Goal: Transaction & Acquisition: Purchase product/service

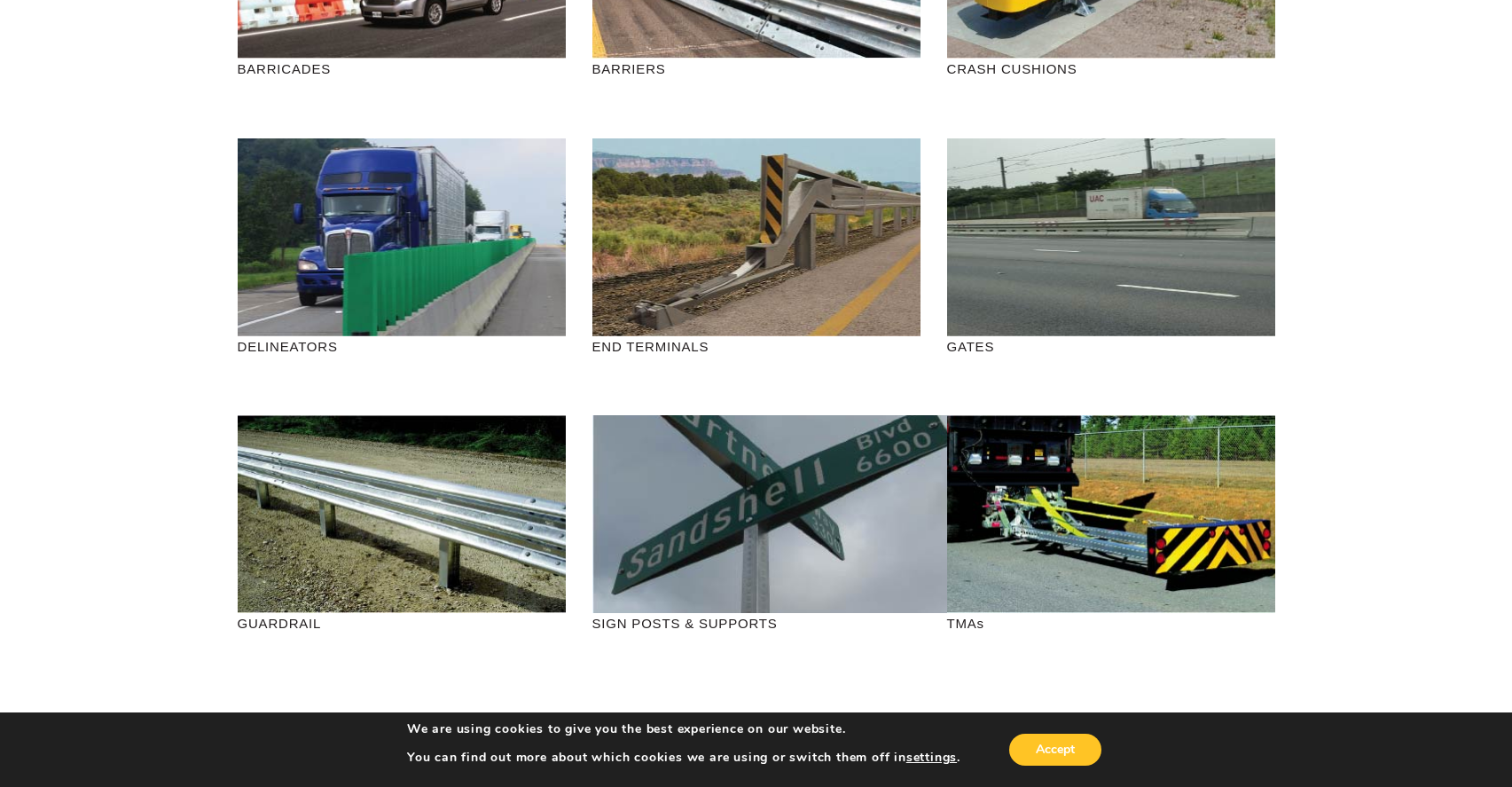
scroll to position [355, 0]
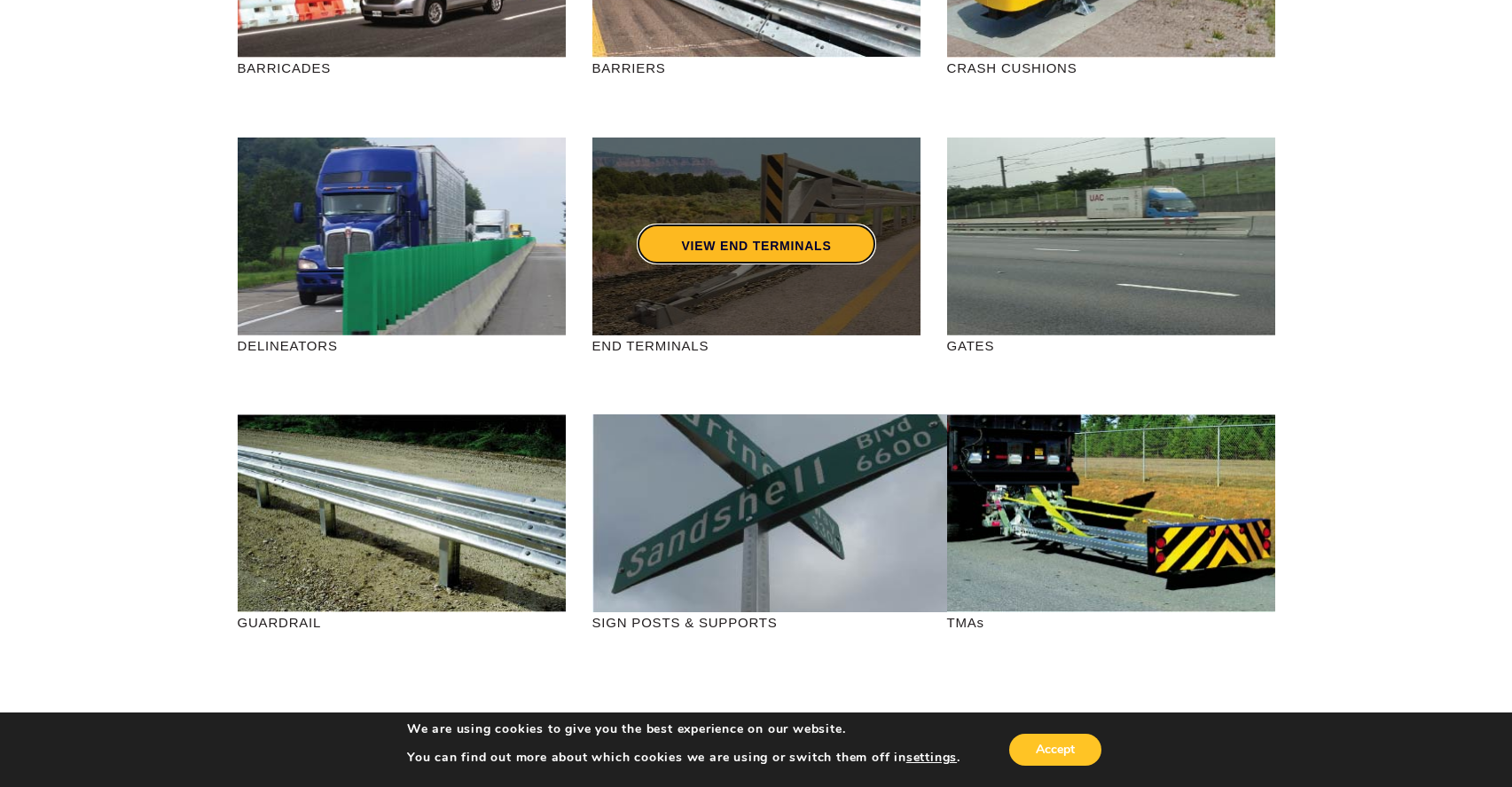
click at [739, 245] on link "VIEW END TERMINALS" at bounding box center [756, 244] width 239 height 41
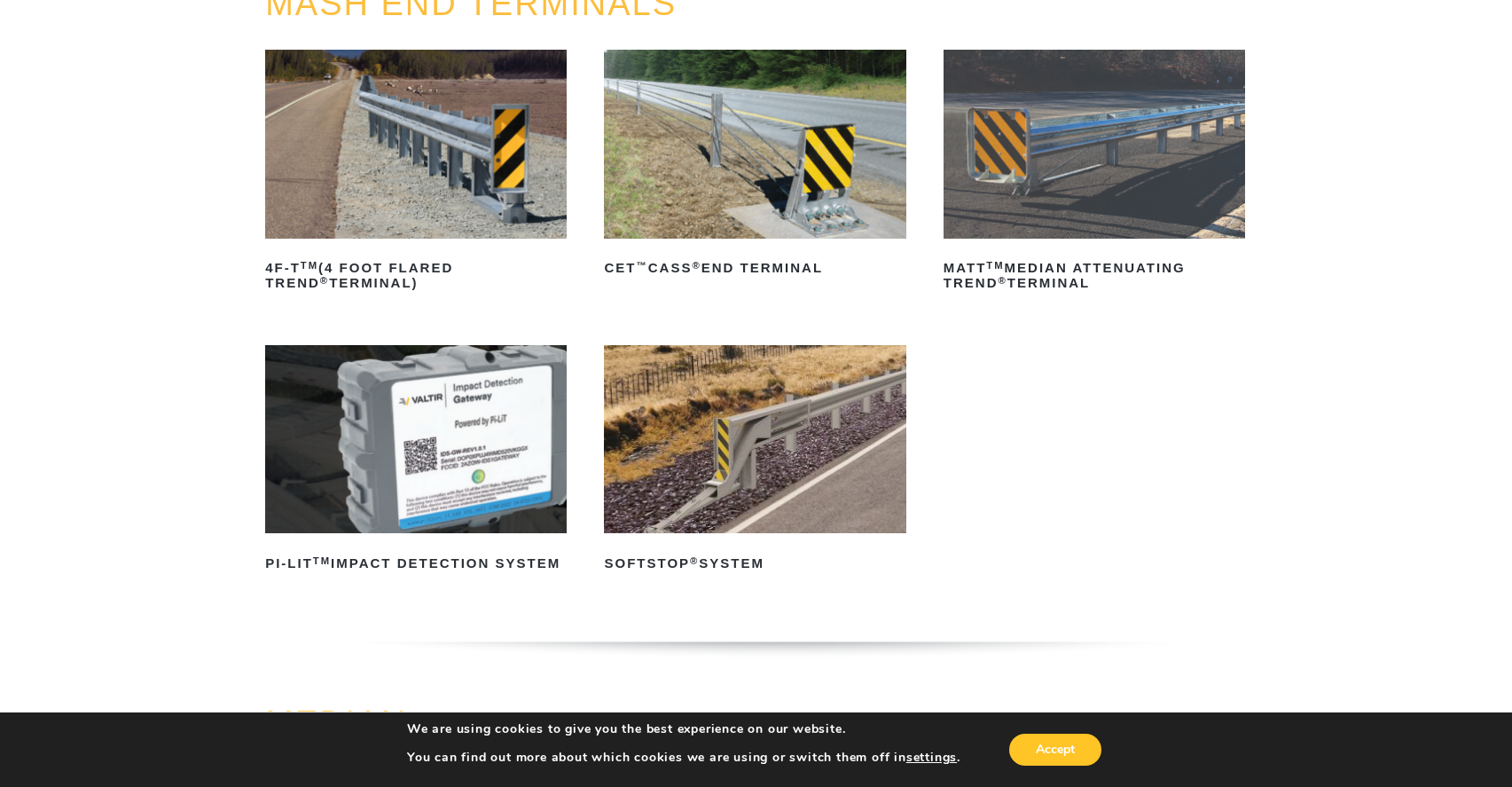
scroll to position [266, 0]
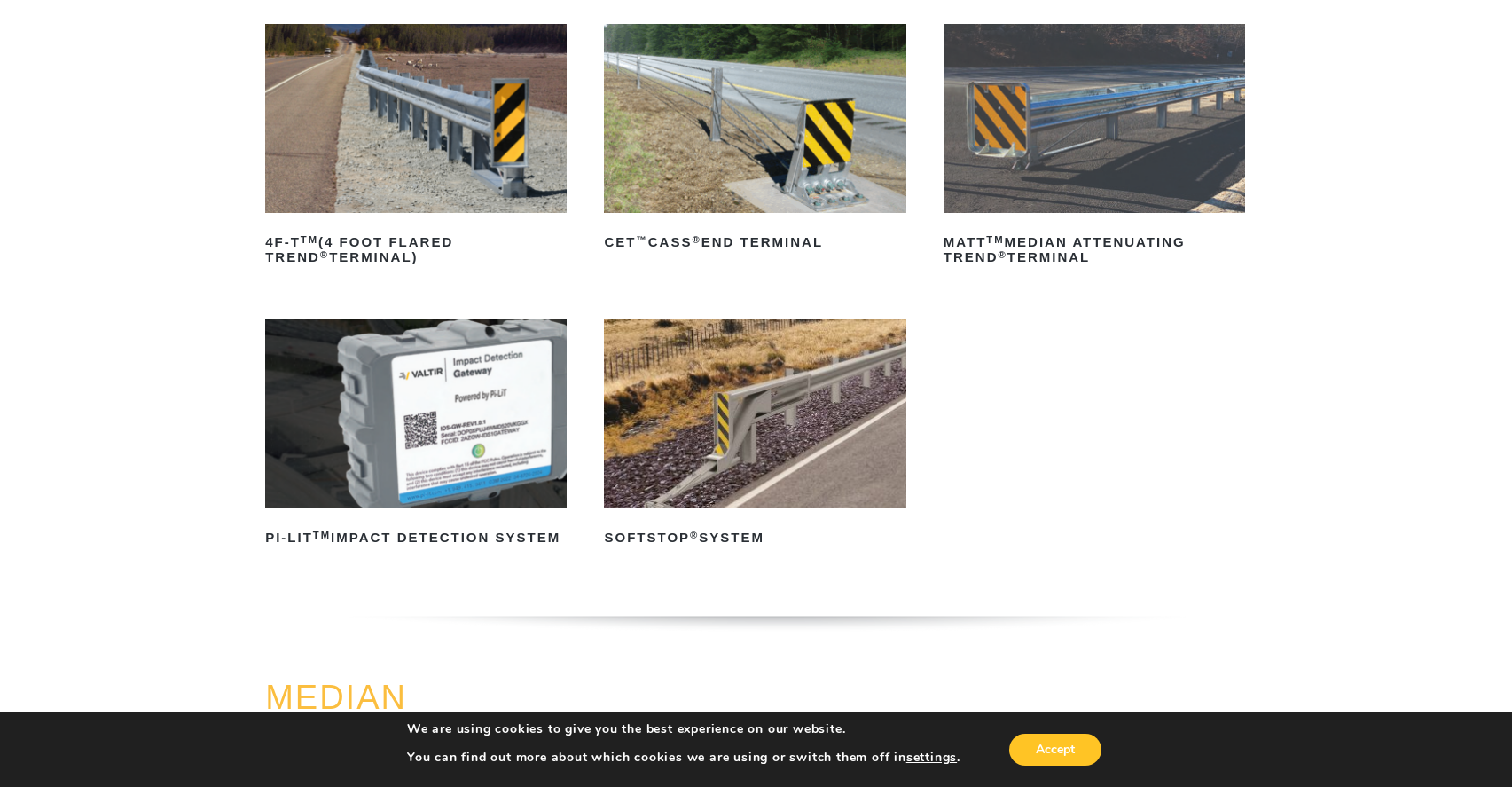
click at [790, 483] on img at bounding box center [755, 414] width 302 height 189
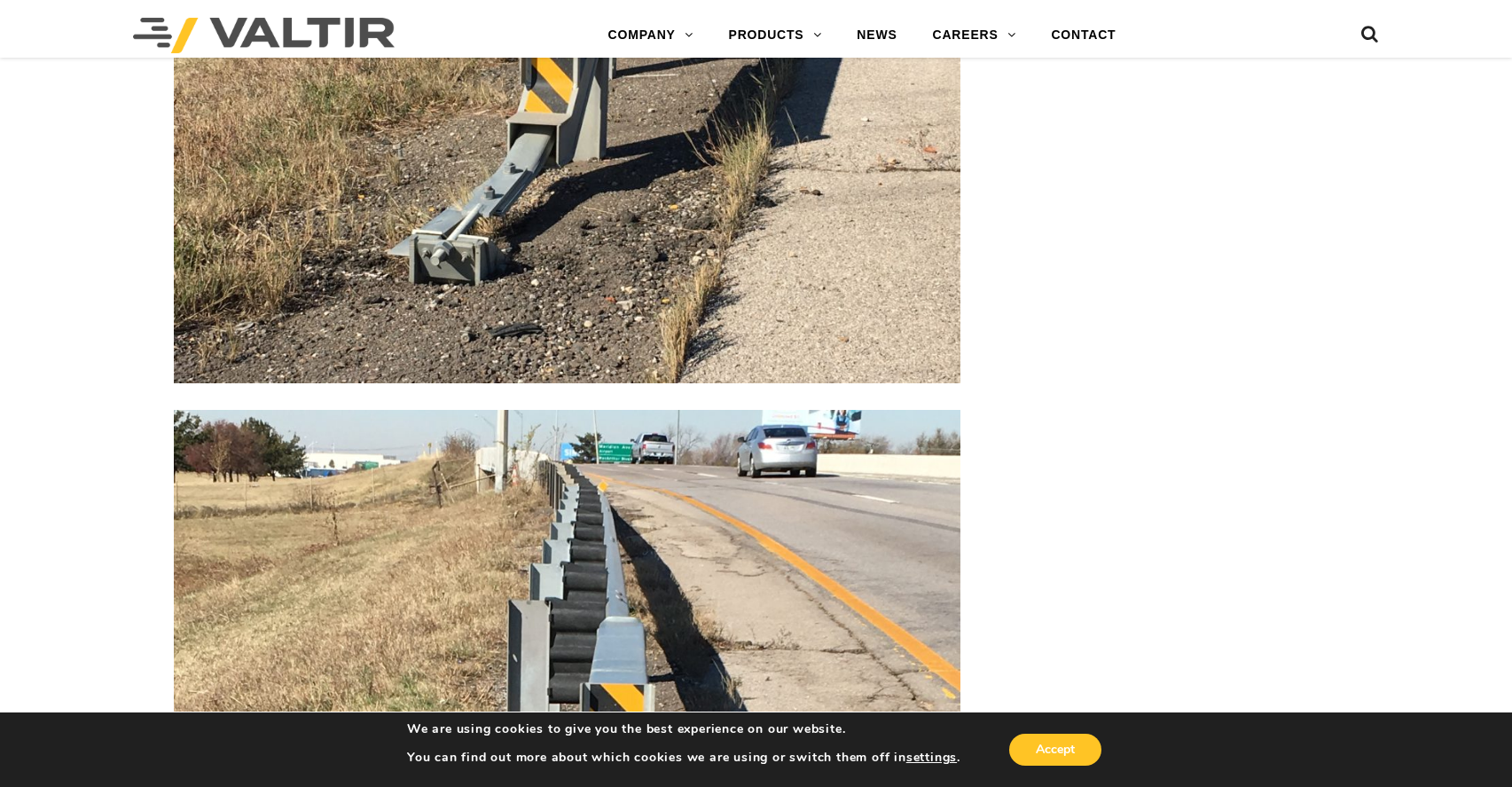
scroll to position [3371, 0]
